Goal: Information Seeking & Learning: Learn about a topic

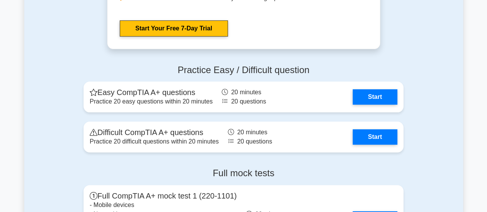
scroll to position [1505, 0]
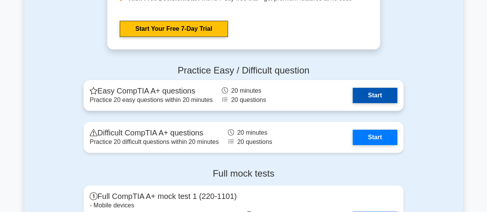
click at [374, 102] on link "Start" at bounding box center [374, 95] width 45 height 15
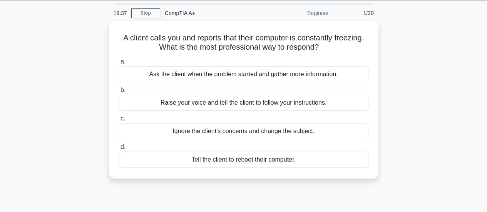
scroll to position [24, 0]
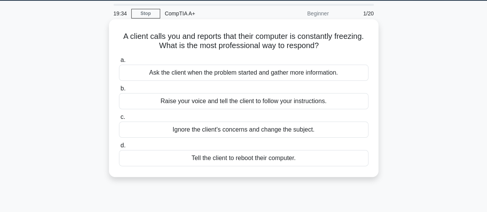
click at [228, 160] on div "Tell the client to reboot their computer." at bounding box center [243, 158] width 249 height 16
click at [119, 148] on input "d. Tell the client to reboot their computer." at bounding box center [119, 145] width 0 height 5
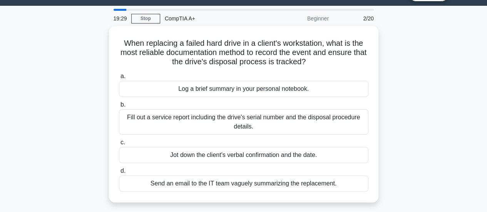
scroll to position [18, 0]
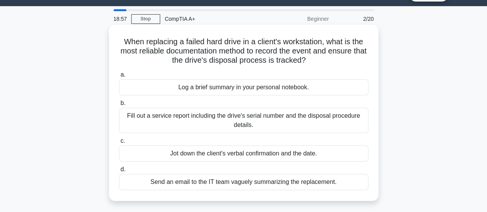
click at [204, 121] on div "Fill out a service report including the drive's serial number and the disposal …" at bounding box center [243, 120] width 249 height 25
click at [119, 106] on input "b. Fill out a service report including the drive's serial number and the dispos…" at bounding box center [119, 103] width 0 height 5
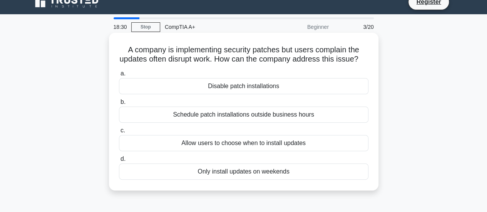
scroll to position [11, 0]
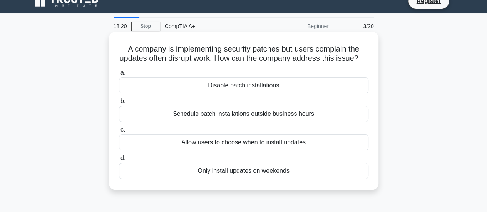
click at [241, 150] on div "Allow users to choose when to install updates" at bounding box center [243, 142] width 249 height 16
click at [119, 132] on input "c. Allow users to choose when to install updates" at bounding box center [119, 129] width 0 height 5
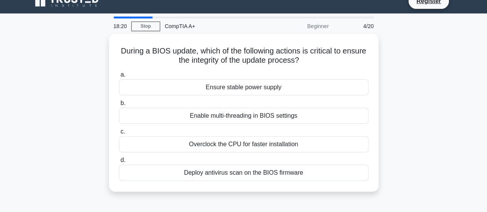
scroll to position [0, 0]
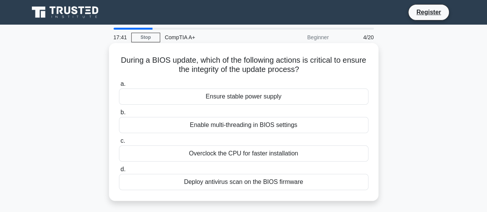
click at [246, 100] on div "Ensure stable power supply" at bounding box center [243, 96] width 249 height 16
click at [119, 87] on input "a. Ensure stable power supply" at bounding box center [119, 84] width 0 height 5
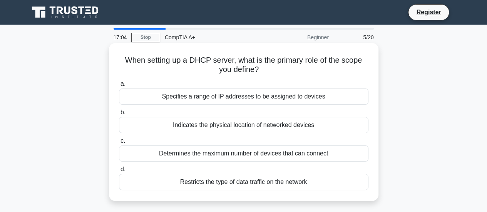
click at [224, 100] on div "Specifies a range of IP addresses to be assigned to devices" at bounding box center [243, 96] width 249 height 16
click at [119, 87] on input "a. Specifies a range of IP addresses to be assigned to devices" at bounding box center [119, 84] width 0 height 5
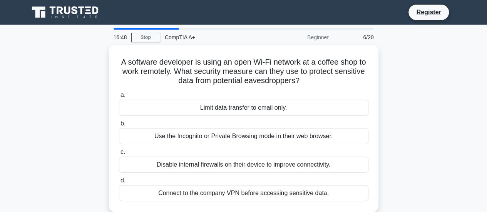
scroll to position [9, 0]
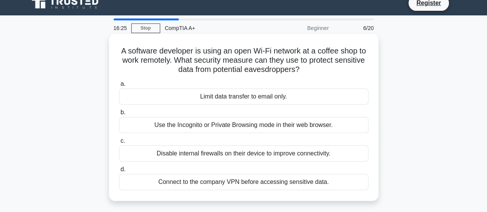
click at [209, 183] on div "Connect to the company VPN before accessing sensitive data." at bounding box center [243, 182] width 249 height 16
click at [119, 172] on input "d. Connect to the company VPN before accessing sensitive data." at bounding box center [119, 169] width 0 height 5
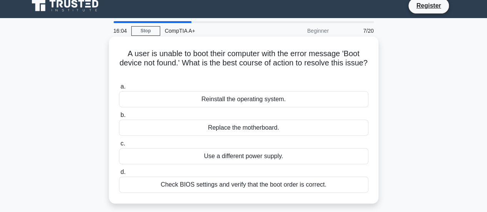
scroll to position [10, 0]
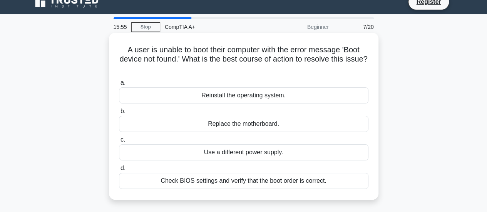
click at [201, 182] on div "Check BIOS settings and verify that the boot order is correct." at bounding box center [243, 181] width 249 height 16
click at [119, 171] on input "d. Check BIOS settings and verify that the boot order is correct." at bounding box center [119, 168] width 0 height 5
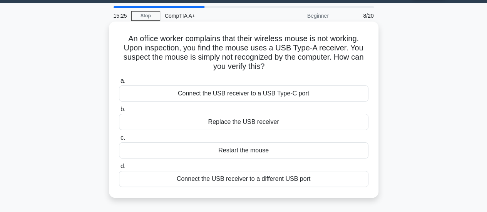
scroll to position [23, 0]
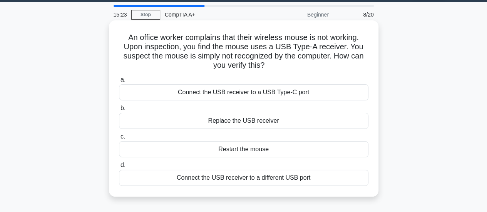
click at [199, 177] on div "Connect the USB receiver to a different USB port" at bounding box center [243, 178] width 249 height 16
click at [119, 168] on input "d. Connect the USB receiver to a different USB port" at bounding box center [119, 165] width 0 height 5
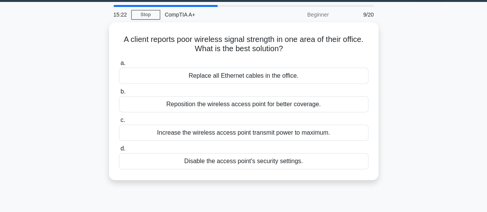
scroll to position [0, 0]
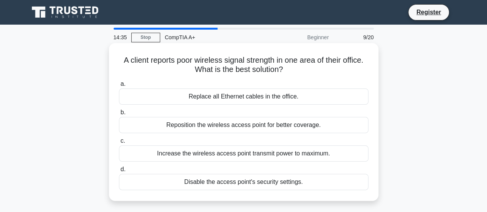
click at [181, 155] on div "Increase the wireless access point transmit power to maximum." at bounding box center [243, 153] width 249 height 16
click at [119, 144] on input "c. Increase the wireless access point transmit power to maximum." at bounding box center [119, 141] width 0 height 5
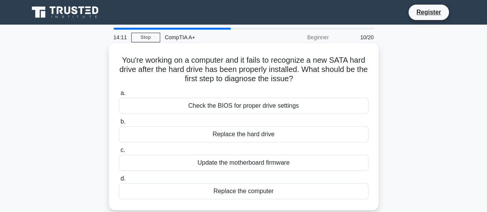
click at [197, 107] on div "Check the BIOS for proper drive settings" at bounding box center [243, 106] width 249 height 16
click at [119, 96] on input "a. Check the BIOS for proper drive settings" at bounding box center [119, 93] width 0 height 5
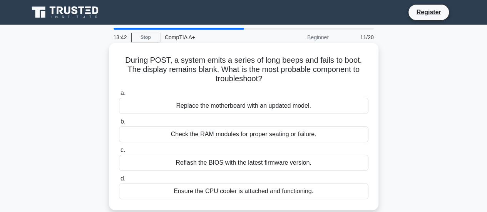
click at [168, 136] on div "Check the RAM modules for proper seating or failure." at bounding box center [243, 134] width 249 height 16
click at [119, 124] on input "b. Check the RAM modules for proper seating or failure." at bounding box center [119, 121] width 0 height 5
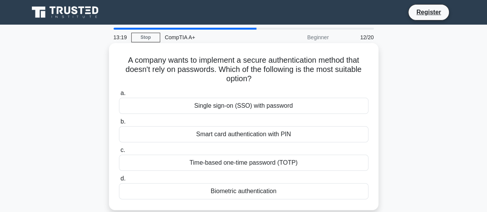
click at [192, 192] on div "Biometric authentication" at bounding box center [243, 191] width 249 height 16
click at [119, 181] on input "d. Biometric authentication" at bounding box center [119, 178] width 0 height 5
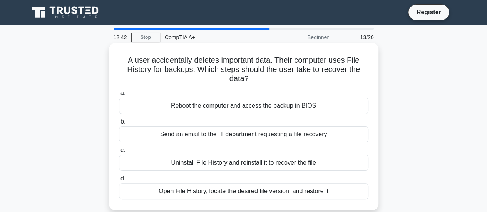
click at [184, 193] on div "Open File History, locate the desired file version, and restore it" at bounding box center [243, 191] width 249 height 16
click at [119, 181] on input "d. Open File History, locate the desired file version, and restore it" at bounding box center [119, 178] width 0 height 5
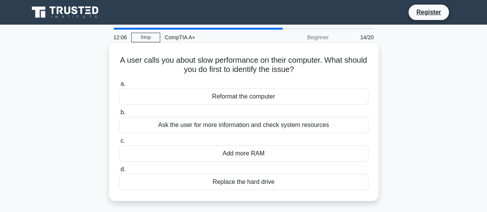
click at [197, 97] on div "Reformat the computer" at bounding box center [243, 96] width 249 height 16
click at [119, 87] on input "a. Reformat the computer" at bounding box center [119, 84] width 0 height 5
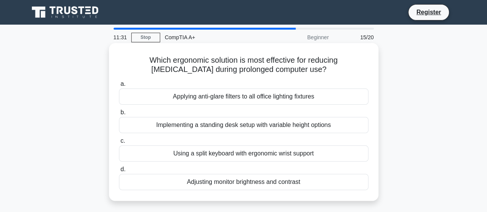
click at [164, 97] on div "Applying anti-glare filters to all office lighting fixtures" at bounding box center [243, 96] width 249 height 16
click at [119, 87] on input "a. Applying anti-glare filters to all office lighting fixtures" at bounding box center [119, 84] width 0 height 5
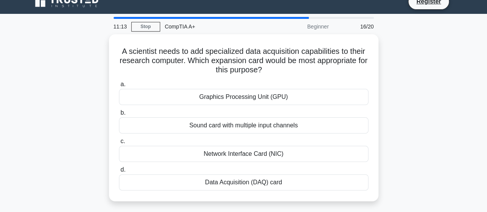
scroll to position [6, 0]
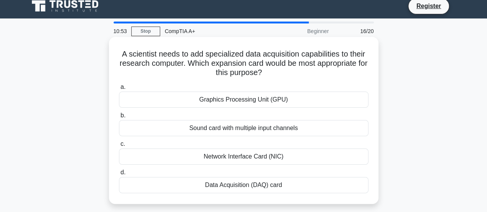
click at [194, 183] on div "Data Acquisition (DAQ) card" at bounding box center [243, 185] width 249 height 16
click at [119, 175] on input "d. Data Acquisition (DAQ) card" at bounding box center [119, 172] width 0 height 5
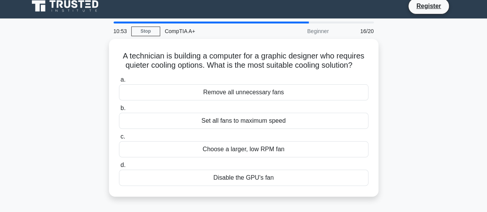
scroll to position [0, 0]
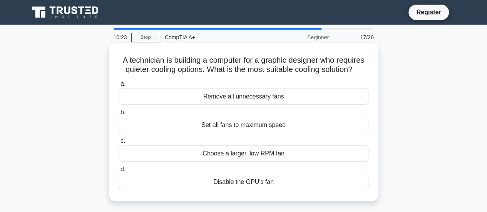
click at [197, 127] on div "Set all fans to maximum speed" at bounding box center [243, 125] width 249 height 16
click at [119, 115] on input "b. Set all fans to maximum speed" at bounding box center [119, 112] width 0 height 5
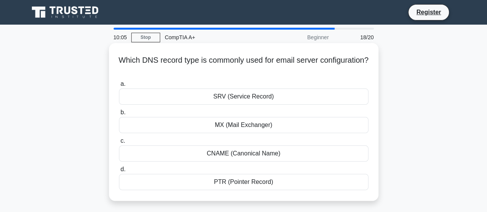
click at [202, 127] on div "MX (Mail Exchanger)" at bounding box center [243, 125] width 249 height 16
click at [119, 115] on input "b. MX (Mail Exchanger)" at bounding box center [119, 112] width 0 height 5
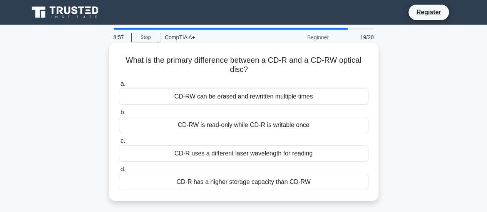
click at [172, 152] on div "CD-R uses a different laser wavelength for reading" at bounding box center [243, 153] width 249 height 16
click at [119, 144] on input "c. CD-R uses a different laser wavelength for reading" at bounding box center [119, 141] width 0 height 5
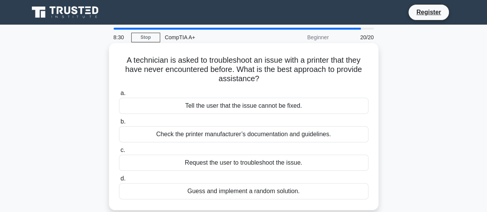
click at [169, 135] on div "Check the printer manufacturer’s documentation and guidelines." at bounding box center [243, 134] width 249 height 16
click at [119, 124] on input "b. Check the printer manufacturer’s documentation and guidelines." at bounding box center [119, 121] width 0 height 5
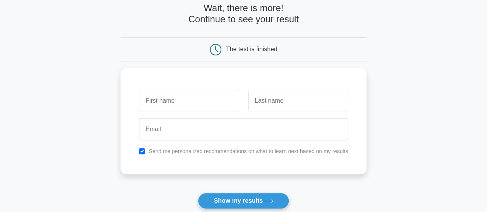
scroll to position [37, 0]
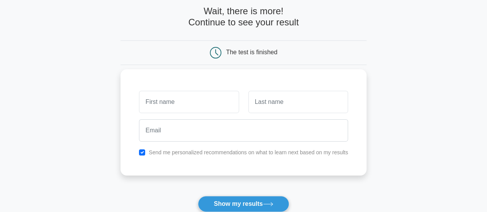
click at [183, 102] on input "text" at bounding box center [189, 102] width 100 height 22
type input "Mahadev"
click at [289, 104] on input "text" at bounding box center [298, 102] width 100 height 22
type input "Nirankari"
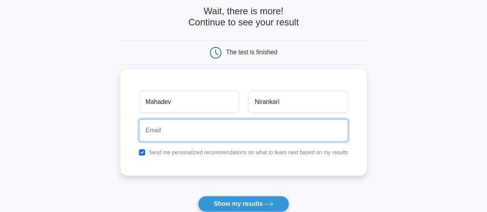
click at [208, 134] on input "email" at bounding box center [243, 130] width 209 height 22
type input "[EMAIL_ADDRESS][DOMAIN_NAME]"
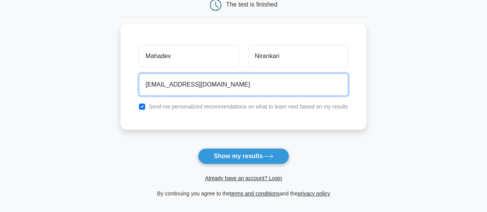
scroll to position [79, 0]
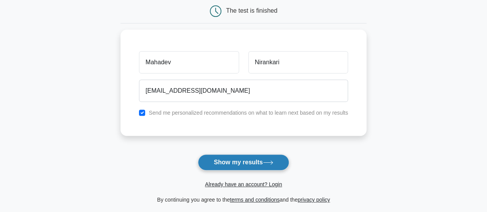
click at [235, 163] on button "Show my results" at bounding box center [243, 162] width 91 height 16
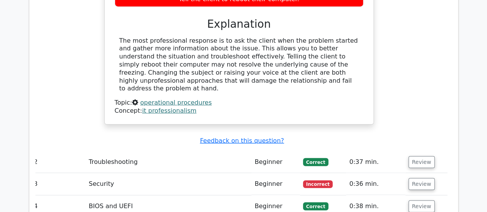
scroll to position [952, 0]
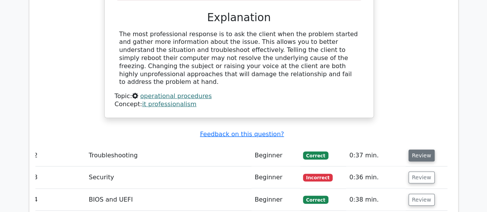
click at [416, 150] on button "Review" at bounding box center [421, 156] width 26 height 12
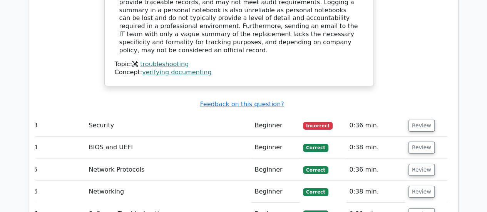
scroll to position [1385, 0]
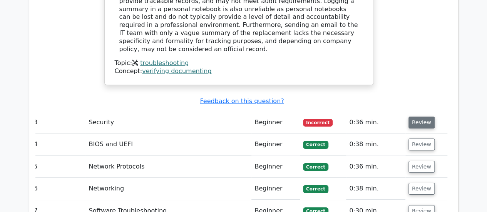
click at [416, 117] on button "Review" at bounding box center [421, 123] width 26 height 12
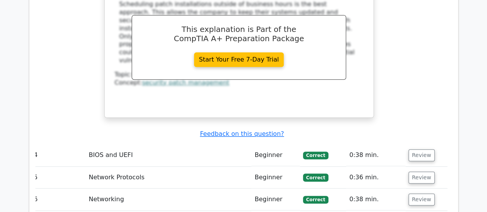
scroll to position [1696, 0]
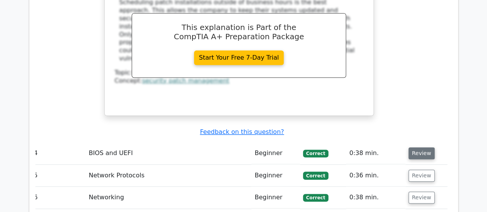
click at [419, 147] on button "Review" at bounding box center [421, 153] width 26 height 12
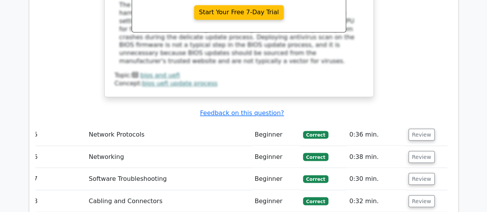
scroll to position [2074, 0]
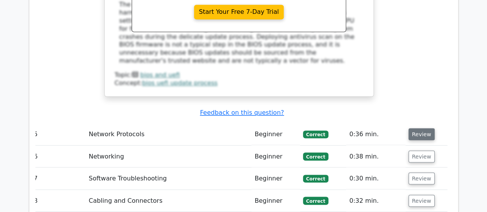
click at [419, 128] on button "Review" at bounding box center [421, 134] width 26 height 12
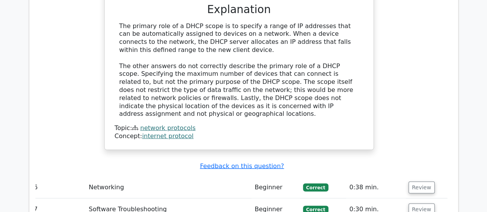
scroll to position [2376, 0]
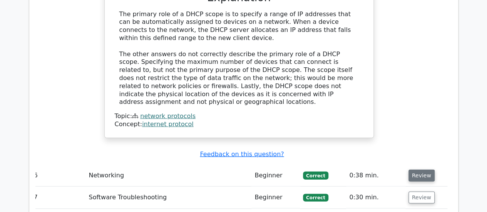
click at [420, 170] on button "Review" at bounding box center [421, 176] width 26 height 12
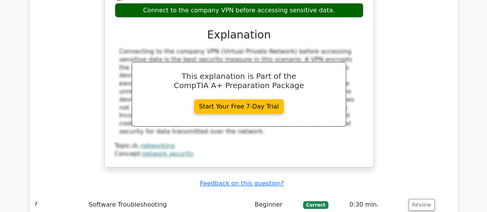
scroll to position [2692, 0]
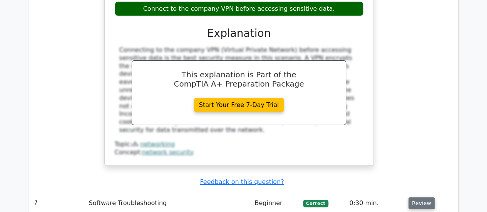
click at [417, 197] on button "Review" at bounding box center [421, 203] width 26 height 12
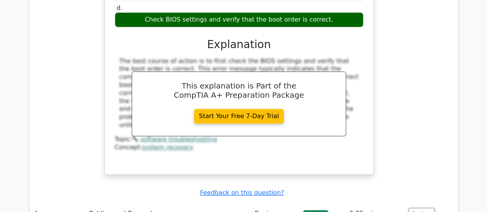
scroll to position [3024, 0]
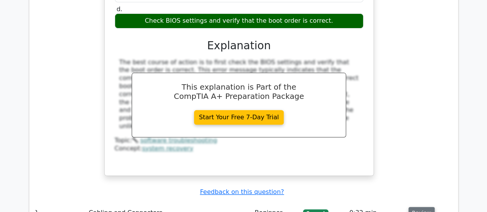
click at [414, 207] on button "Review" at bounding box center [421, 213] width 26 height 12
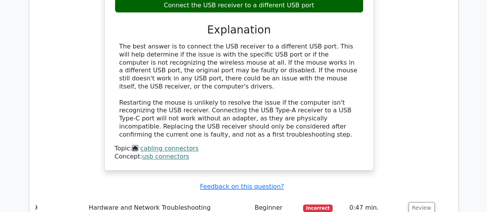
scroll to position [3391, 0]
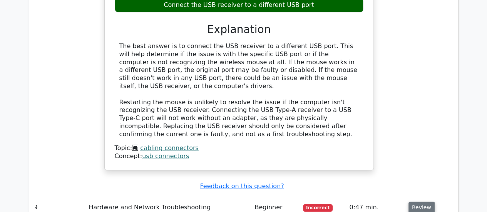
click at [417, 202] on button "Review" at bounding box center [421, 208] width 26 height 12
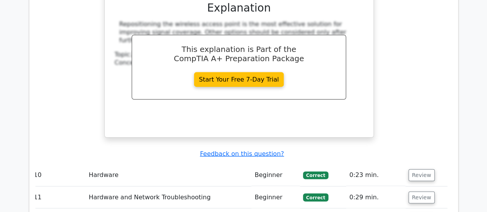
scroll to position [3755, 0]
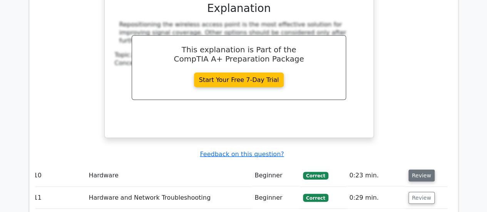
click at [416, 170] on button "Review" at bounding box center [421, 176] width 26 height 12
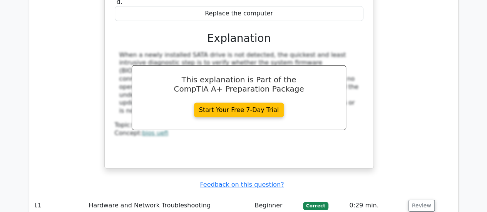
scroll to position [4068, 0]
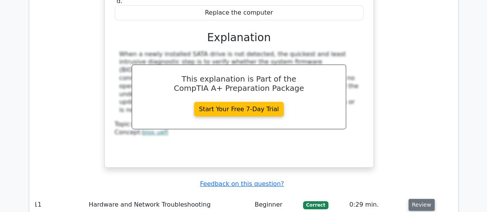
click at [417, 199] on button "Review" at bounding box center [421, 205] width 26 height 12
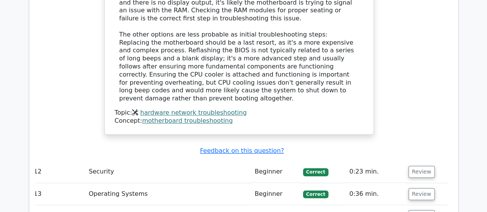
scroll to position [4510, 0]
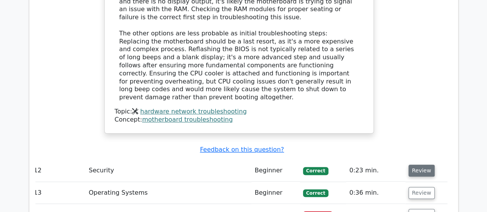
click at [422, 165] on button "Review" at bounding box center [421, 171] width 26 height 12
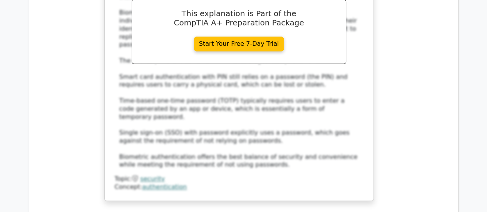
scroll to position [4884, 0]
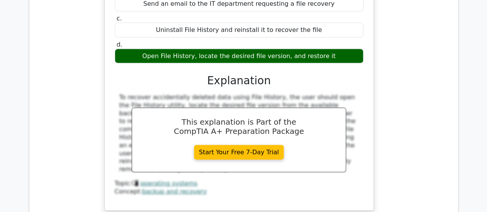
scroll to position [5217, 0]
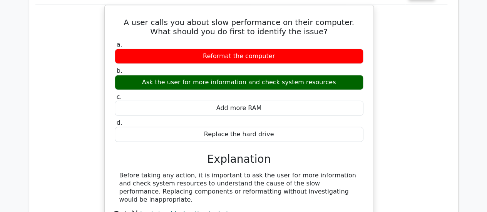
scroll to position [5470, 0]
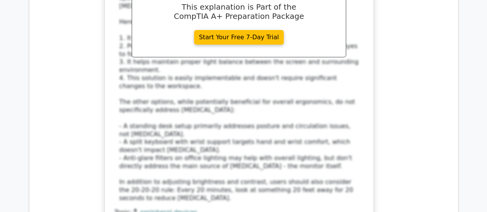
scroll to position [5942, 0]
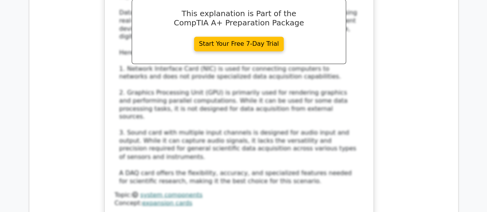
scroll to position [6417, 0]
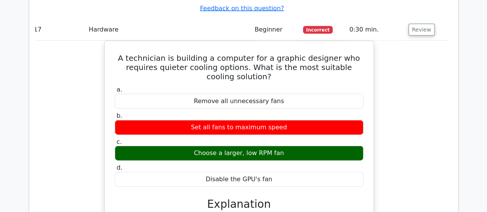
scroll to position [6640, 0]
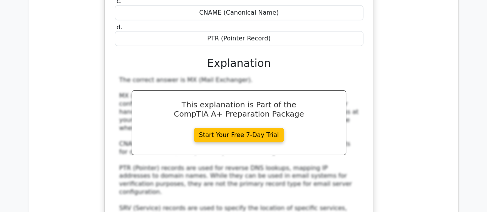
scroll to position [7044, 0]
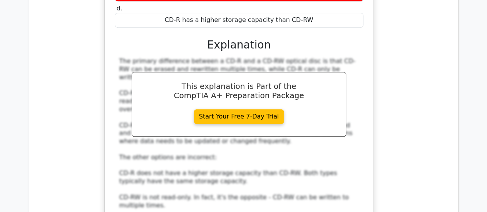
scroll to position [7484, 0]
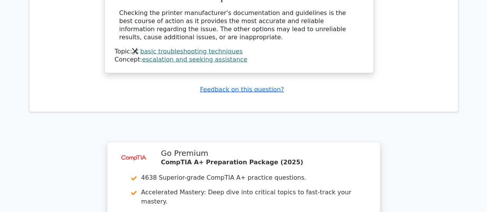
scroll to position [7991, 0]
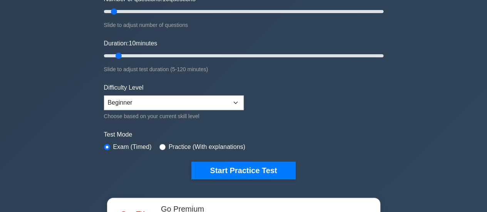
scroll to position [110, 0]
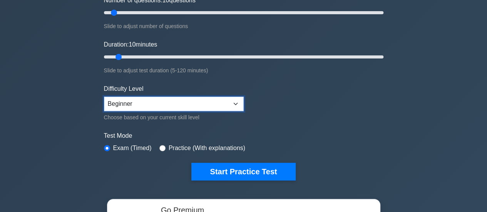
click at [237, 104] on select "Beginner Intermediate Expert" at bounding box center [174, 104] width 140 height 15
select select "intermediate"
click at [104, 97] on select "Beginner Intermediate Expert" at bounding box center [174, 104] width 140 height 15
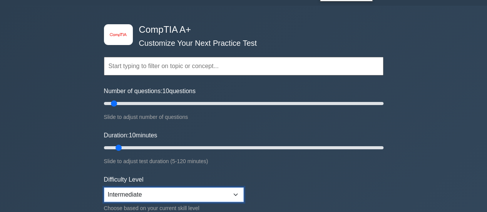
scroll to position [18, 0]
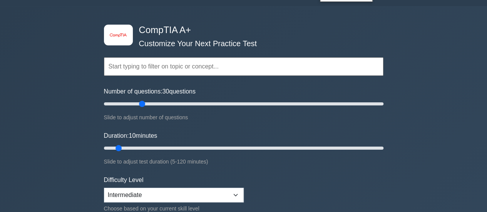
drag, startPoint x: 115, startPoint y: 104, endPoint x: 141, endPoint y: 102, distance: 26.3
type input "30"
click at [141, 102] on input "Number of questions: 30 questions" at bounding box center [243, 103] width 279 height 9
drag, startPoint x: 118, startPoint y: 147, endPoint x: 162, endPoint y: 149, distance: 43.1
type input "30"
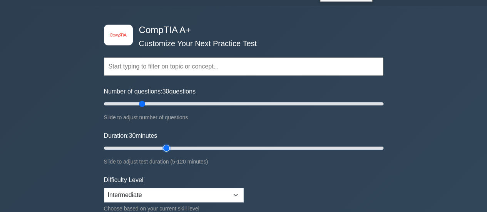
click at [162, 149] on input "Duration: 30 minutes" at bounding box center [243, 148] width 279 height 9
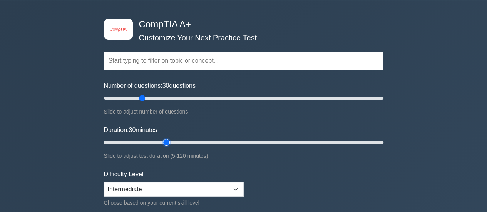
scroll to position [24, 0]
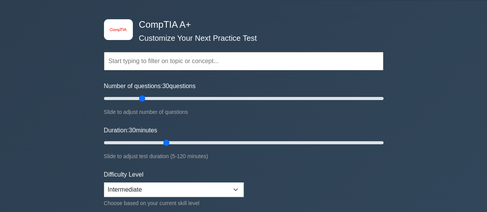
click at [153, 62] on input "text" at bounding box center [243, 61] width 279 height 18
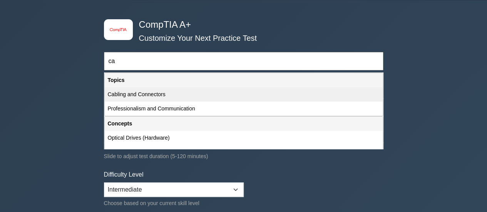
click at [132, 94] on div "Cabling and Connectors" at bounding box center [244, 94] width 278 height 14
type input "Cabling and Connectors"
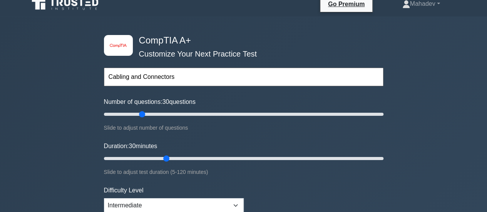
scroll to position [0, 0]
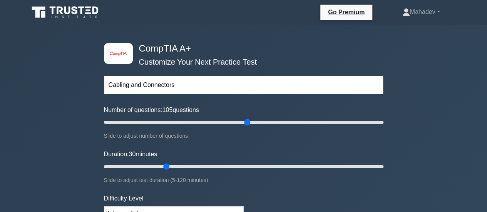
drag, startPoint x: 144, startPoint y: 124, endPoint x: 245, endPoint y: 122, distance: 101.6
type input "105"
click at [245, 122] on input "Number of questions: 105 questions" at bounding box center [243, 122] width 279 height 9
click at [243, 125] on input "Number of questions: 100 questions" at bounding box center [243, 122] width 279 height 9
type input "105"
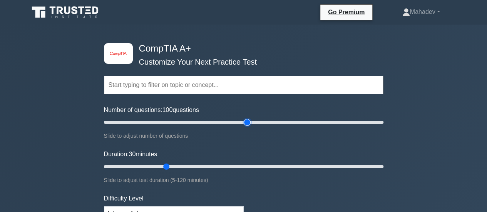
click at [243, 124] on input "Number of questions: 100 questions" at bounding box center [243, 122] width 279 height 9
drag, startPoint x: 165, startPoint y: 166, endPoint x: 280, endPoint y: 165, distance: 115.0
type input "80"
click at [280, 165] on input "Duration: 80 minutes" at bounding box center [243, 166] width 279 height 9
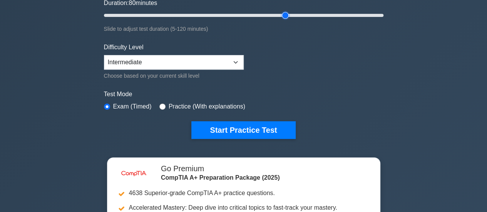
scroll to position [151, 0]
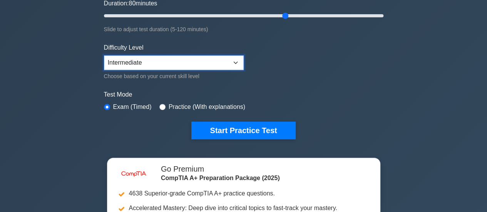
click at [236, 61] on select "Beginner Intermediate Expert" at bounding box center [174, 62] width 140 height 15
select select "expert"
click at [104, 55] on select "Beginner Intermediate Expert" at bounding box center [174, 62] width 140 height 15
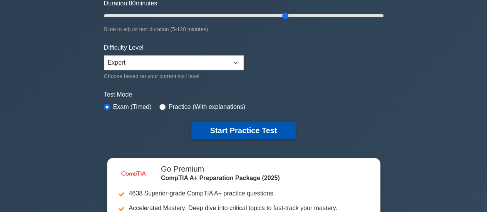
click at [229, 132] on button "Start Practice Test" at bounding box center [243, 131] width 104 height 18
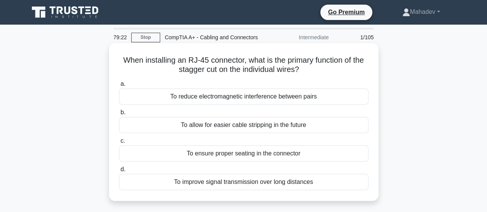
click at [211, 99] on div "To reduce electromagnetic interference between pairs" at bounding box center [243, 96] width 249 height 16
click at [119, 87] on input "a. To reduce electromagnetic interference between pairs" at bounding box center [119, 84] width 0 height 5
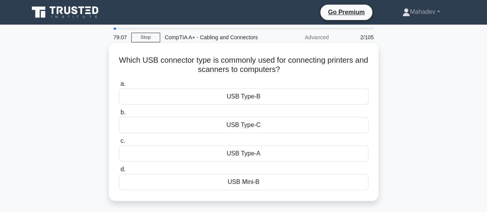
click at [212, 100] on div "USB Type-B" at bounding box center [243, 96] width 249 height 16
click at [119, 87] on input "a. USB Type-B" at bounding box center [119, 84] width 0 height 5
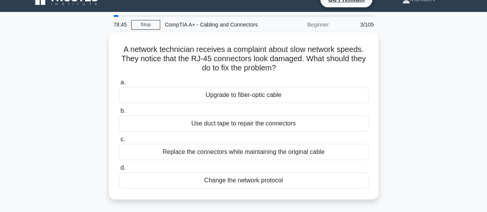
scroll to position [13, 0]
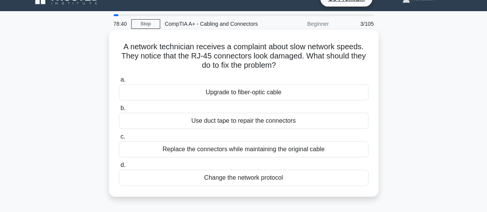
click at [176, 150] on div "Replace the connectors while maintaining the original cable" at bounding box center [243, 149] width 249 height 16
click at [119, 139] on input "c. Replace the connectors while maintaining the original cable" at bounding box center [119, 136] width 0 height 5
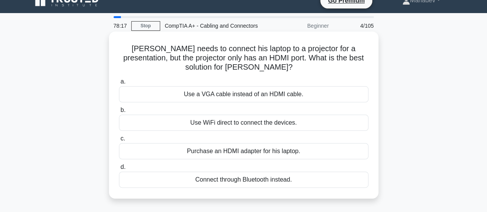
scroll to position [12, 0]
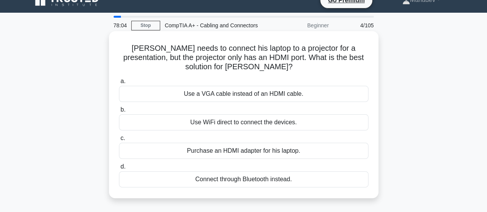
click at [179, 151] on div "Purchase an HDMI adapter for his laptop." at bounding box center [243, 151] width 249 height 16
click at [119, 141] on input "c. Purchase an HDMI adapter for his laptop." at bounding box center [119, 138] width 0 height 5
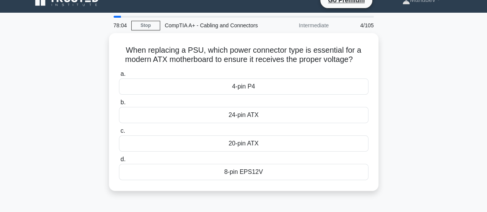
scroll to position [0, 0]
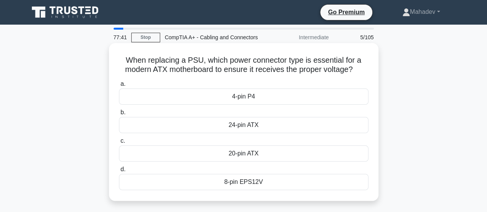
click at [202, 122] on div "24-pin ATX" at bounding box center [243, 125] width 249 height 16
click at [119, 115] on input "b. 24-pin ATX" at bounding box center [119, 112] width 0 height 5
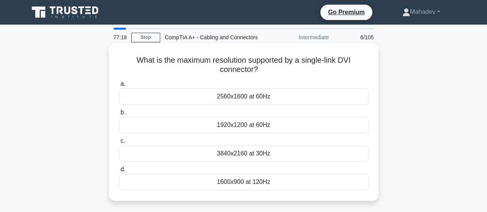
click at [192, 126] on div "1920x1200 at 60Hz" at bounding box center [243, 125] width 249 height 16
click at [119, 115] on input "b. 1920x1200 at 60Hz" at bounding box center [119, 112] width 0 height 5
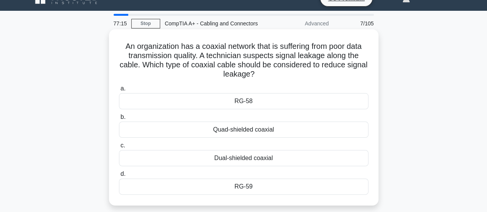
scroll to position [15, 0]
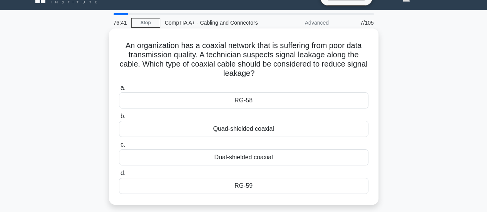
click at [208, 161] on div "Dual-shielded coaxial" at bounding box center [243, 157] width 249 height 16
click at [119, 147] on input "c. Dual-shielded coaxial" at bounding box center [119, 144] width 0 height 5
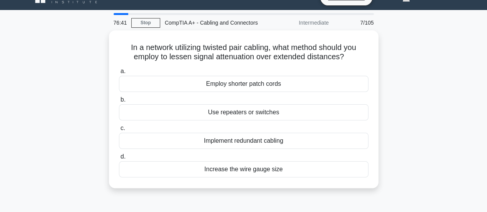
scroll to position [0, 0]
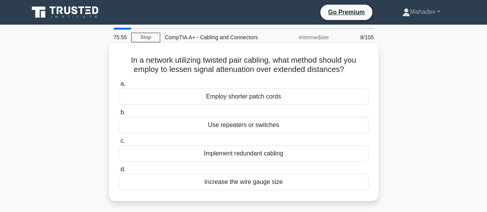
click at [202, 125] on div "Use repeaters or switches" at bounding box center [243, 125] width 249 height 16
click at [119, 115] on input "b. Use repeaters or switches" at bounding box center [119, 112] width 0 height 5
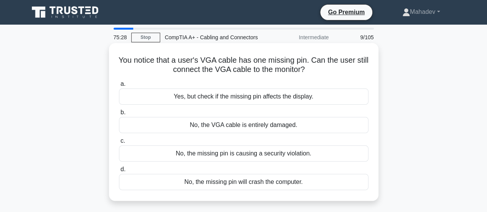
click at [175, 124] on div "No, the VGA cable is entirely damaged." at bounding box center [243, 125] width 249 height 16
click at [119, 115] on input "b. No, the VGA cable is entirely damaged." at bounding box center [119, 112] width 0 height 5
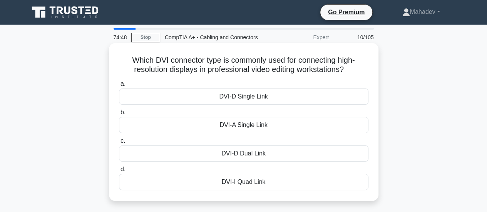
click at [210, 184] on div "DVI-I Quad Link" at bounding box center [243, 182] width 249 height 16
click at [119, 172] on input "d. DVI-I Quad Link" at bounding box center [119, 169] width 0 height 5
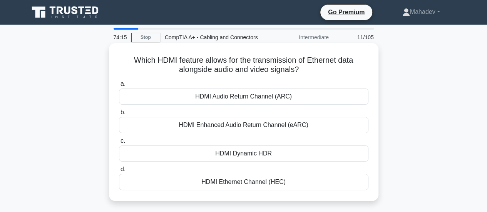
click at [189, 183] on div "HDMI Ethernet Channel (HEC)" at bounding box center [243, 182] width 249 height 16
click at [119, 172] on input "d. HDMI Ethernet Channel (HEC)" at bounding box center [119, 169] width 0 height 5
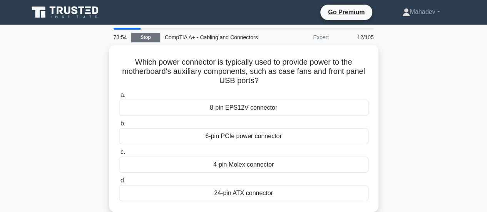
click at [154, 40] on link "Stop" at bounding box center [145, 38] width 29 height 10
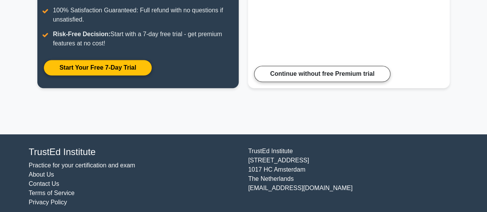
scroll to position [184, 0]
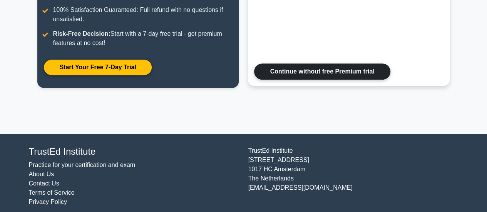
click at [283, 71] on link "Continue without free Premium trial" at bounding box center [322, 71] width 136 height 16
